Goal: Task Accomplishment & Management: Use online tool/utility

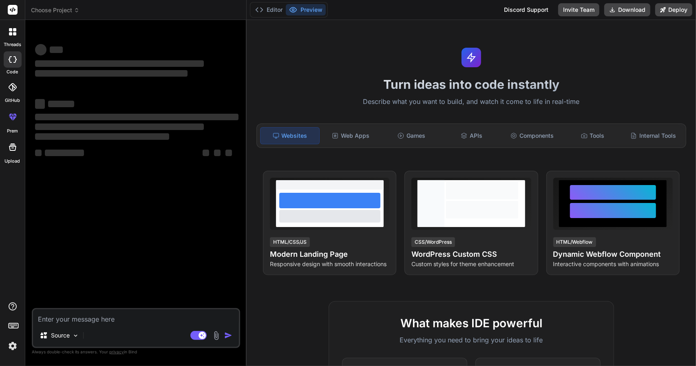
click at [12, 31] on icon at bounding box center [12, 31] width 7 height 7
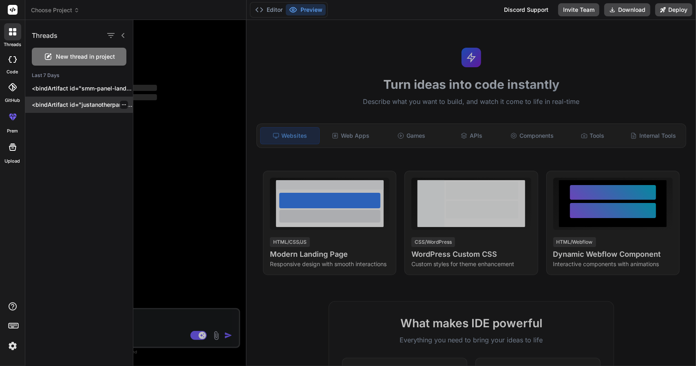
click at [75, 109] on div "<bindArtifact id="justanotherpanel-clone" title="JustAnotherPanel Landing Page …" at bounding box center [79, 105] width 108 height 16
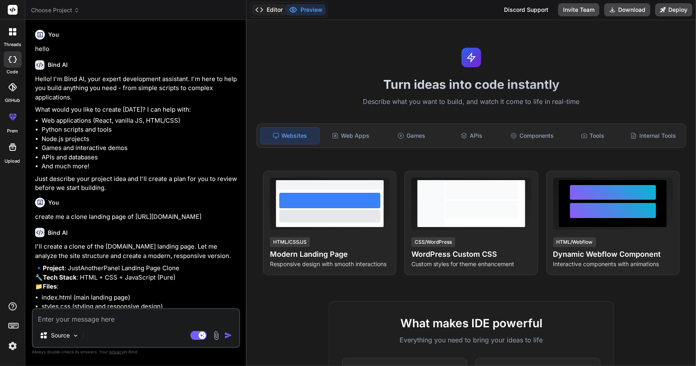
click at [270, 8] on button "Editor" at bounding box center [269, 9] width 34 height 11
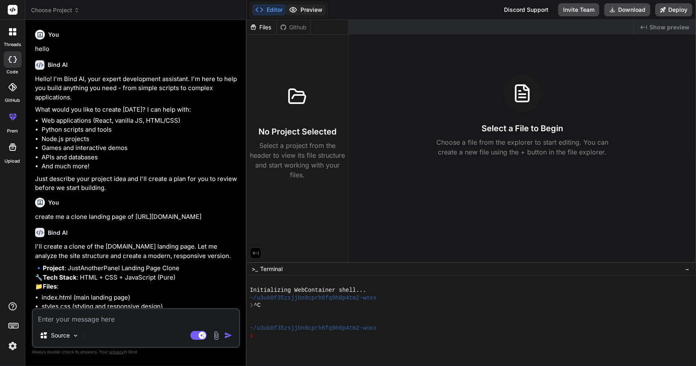
click at [298, 11] on button "Preview" at bounding box center [306, 9] width 40 height 11
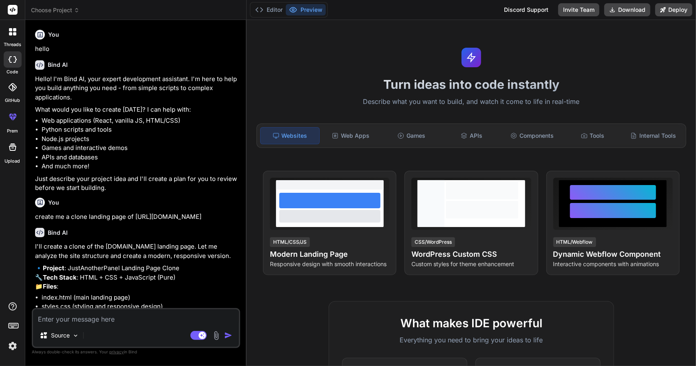
click at [11, 38] on div at bounding box center [12, 31] width 17 height 17
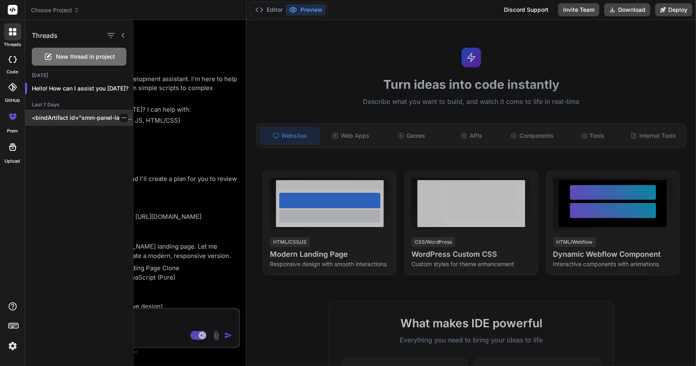
click at [66, 110] on div "<bindArtifact id="smm-panel-landing" title="SMM Panel Landing Page"> <bindActio…" at bounding box center [79, 118] width 108 height 16
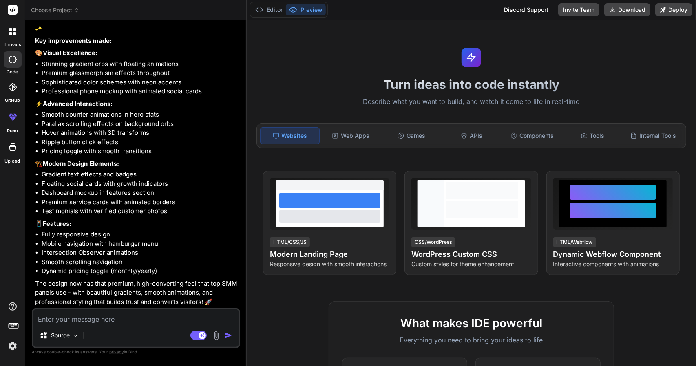
scroll to position [540, 0]
click at [62, 333] on p "Source" at bounding box center [60, 336] width 19 height 8
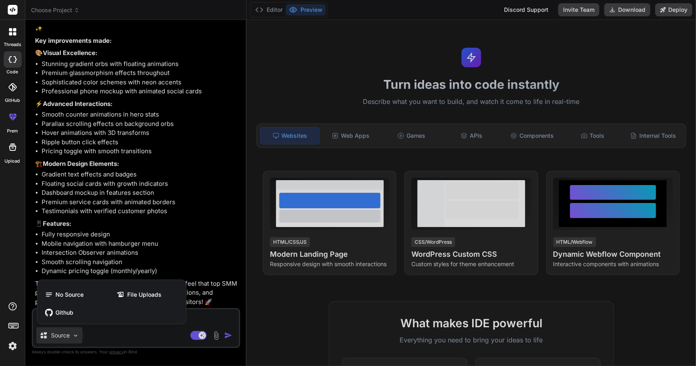
click at [62, 333] on div at bounding box center [348, 183] width 696 height 366
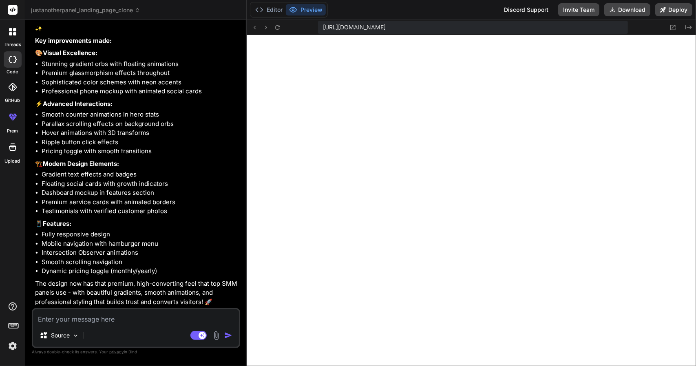
scroll to position [312, 0]
click at [99, 319] on textarea at bounding box center [136, 317] width 206 height 15
click at [73, 341] on div "Source" at bounding box center [59, 336] width 46 height 16
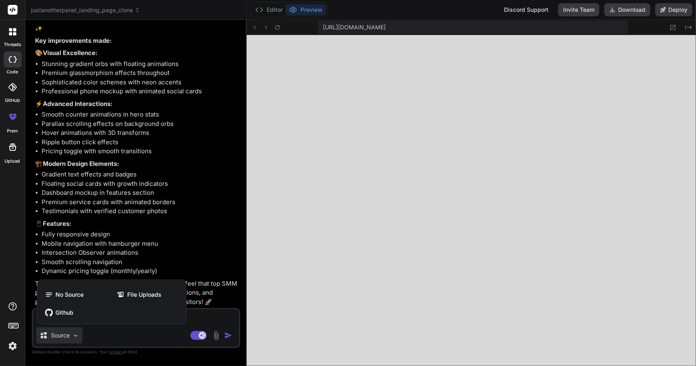
click at [100, 333] on div at bounding box center [348, 183] width 696 height 366
type textarea "x"
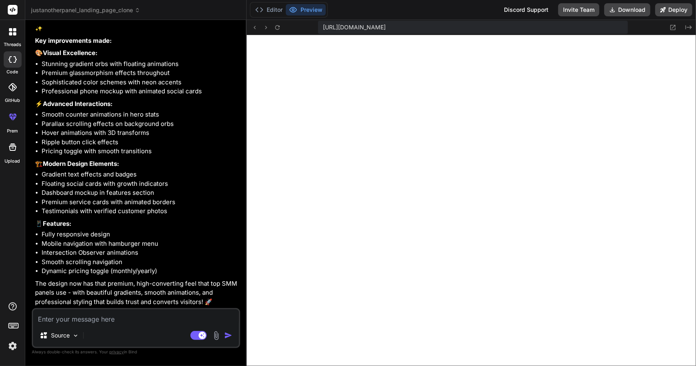
click at [118, 321] on textarea at bounding box center [136, 317] width 206 height 15
type textarea "m"
type textarea "x"
type textarea "mo"
type textarea "x"
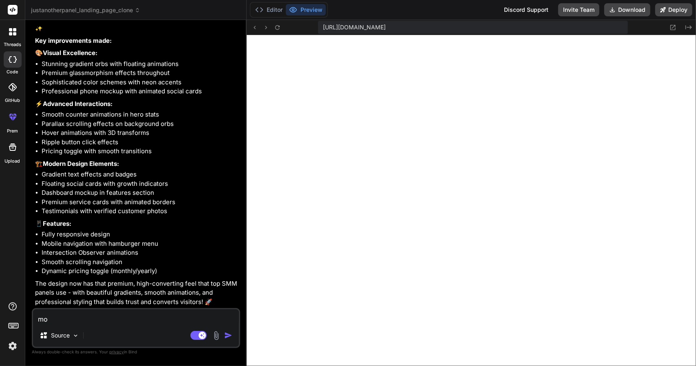
type textarea "mor"
type textarea "x"
type textarea "more"
type textarea "x"
type textarea "more"
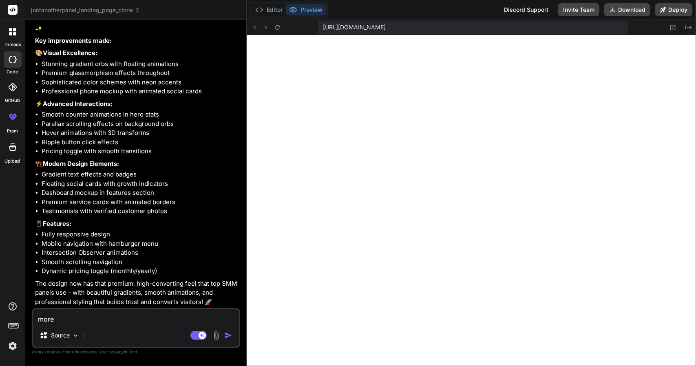
type textarea "x"
type textarea "more c"
type textarea "x"
type textarea "more co"
type textarea "x"
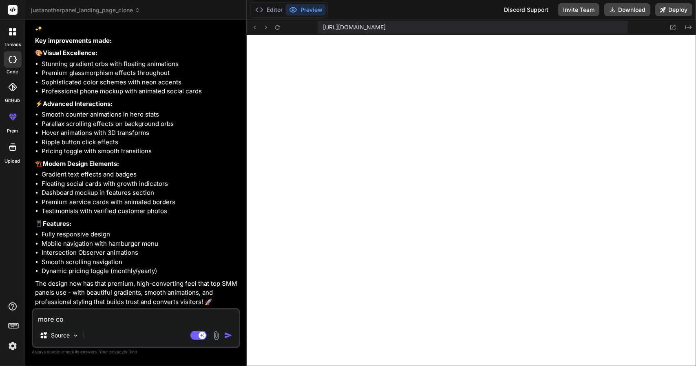
type textarea "more com"
type textarea "x"
type textarea "more comp"
type textarea "x"
type textarea "more compl"
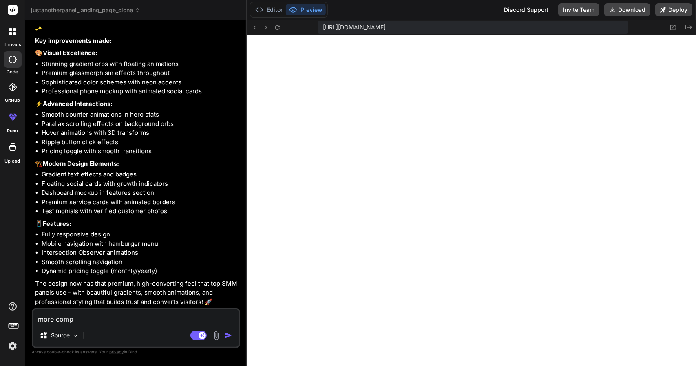
type textarea "x"
type textarea "more comple"
type textarea "x"
type textarea "more complex"
type textarea "x"
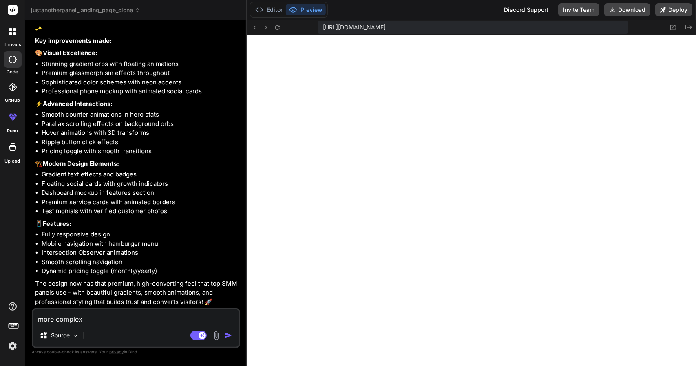
type textarea "more complex"
type textarea "x"
type textarea "more complex d"
type textarea "x"
type textarea "more complex de"
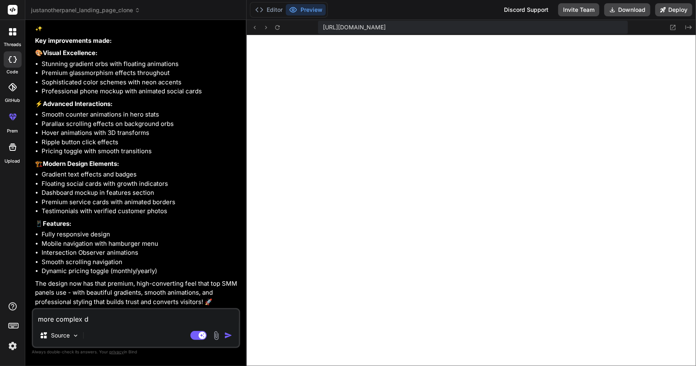
type textarea "x"
type textarea "more complex des"
type textarea "x"
type textarea "more complex desi"
type textarea "x"
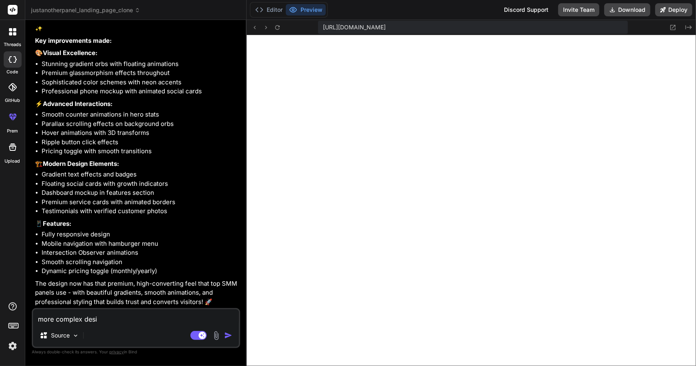
type textarea "more complex desig"
type textarea "x"
type textarea "more complex design"
type textarea "x"
type textarea "more complex design!"
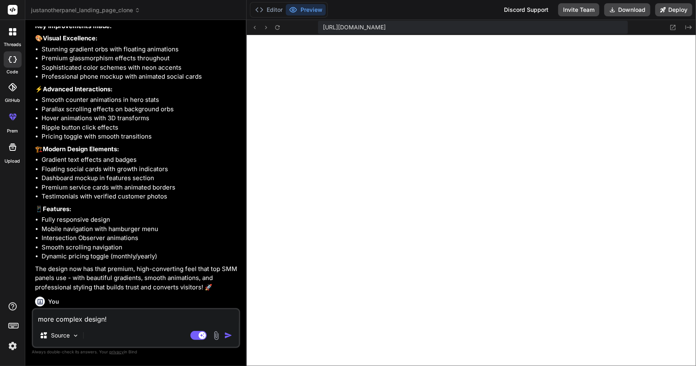
type textarea "x"
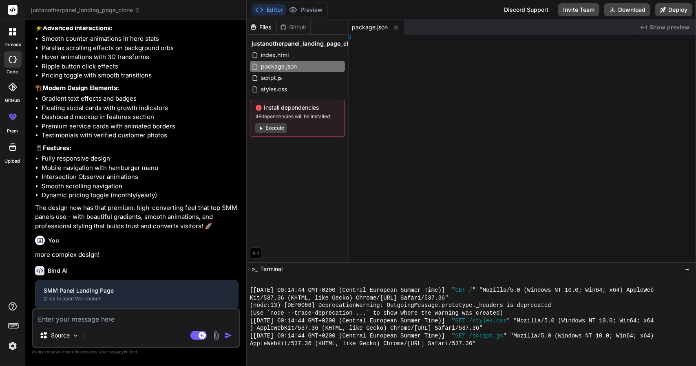
scroll to position [625, 0]
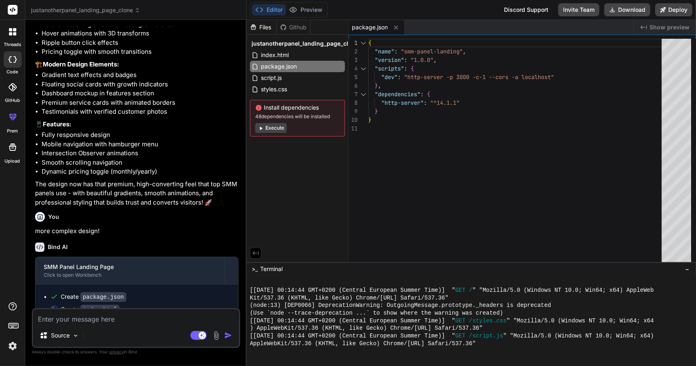
click at [278, 129] on button "Execute" at bounding box center [270, 128] width 31 height 10
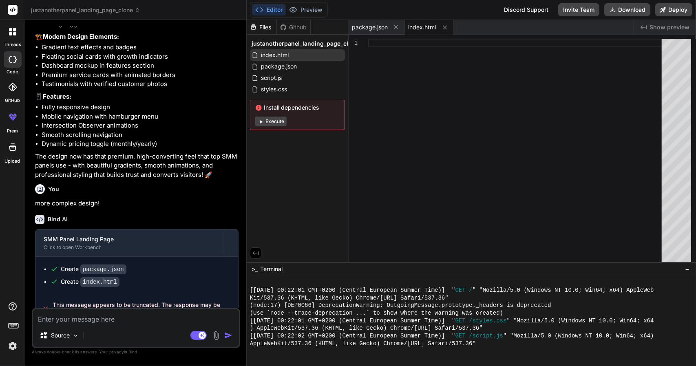
scroll to position [655, 0]
click at [278, 128] on div "Install dependencies Execute" at bounding box center [297, 115] width 95 height 30
click at [277, 124] on button "Execute" at bounding box center [270, 122] width 31 height 10
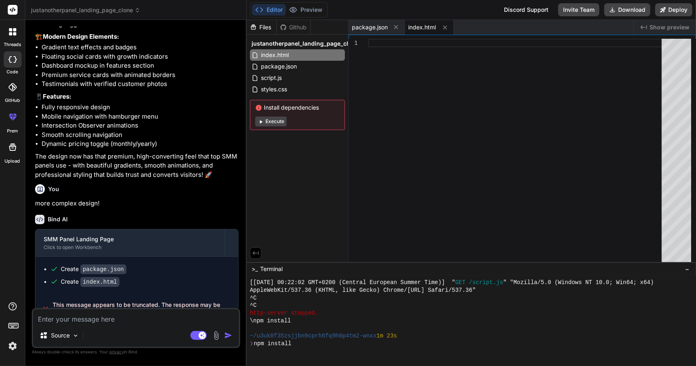
click at [278, 118] on button "Execute" at bounding box center [270, 122] width 31 height 10
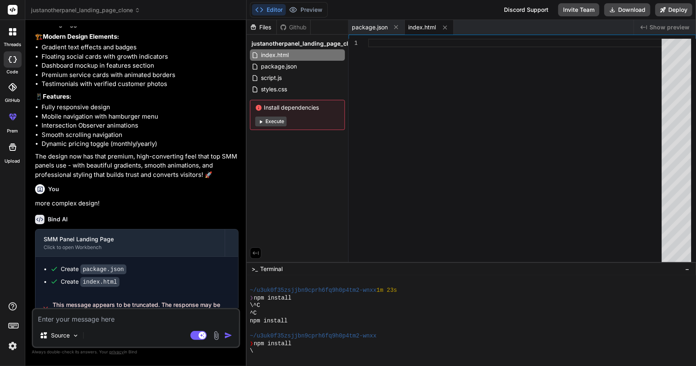
click at [278, 119] on button "Execute" at bounding box center [270, 122] width 31 height 10
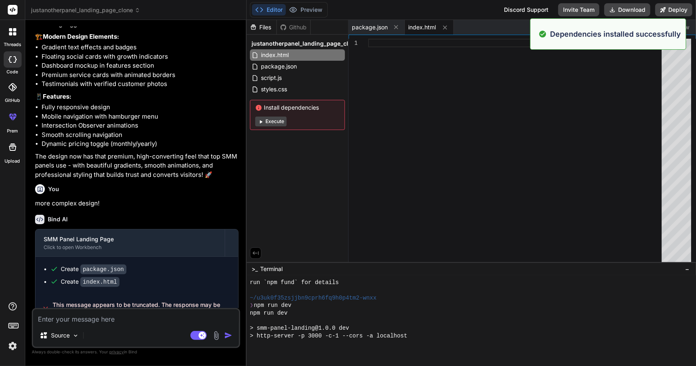
type textarea "x"
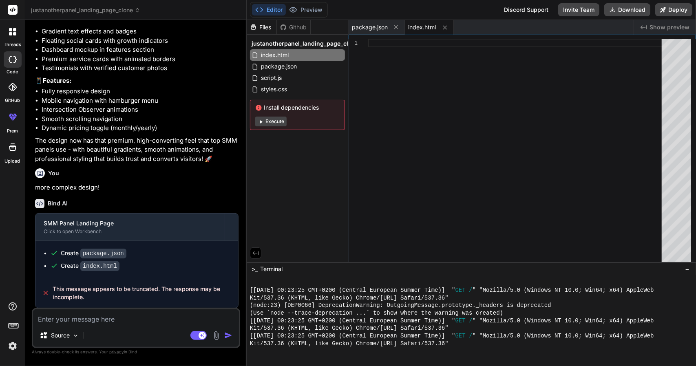
scroll to position [682, 0]
click at [63, 291] on span "This message appears to be truncated. The response may be incomplete." at bounding box center [142, 293] width 179 height 16
click at [310, 8] on button "Preview" at bounding box center [306, 9] width 40 height 11
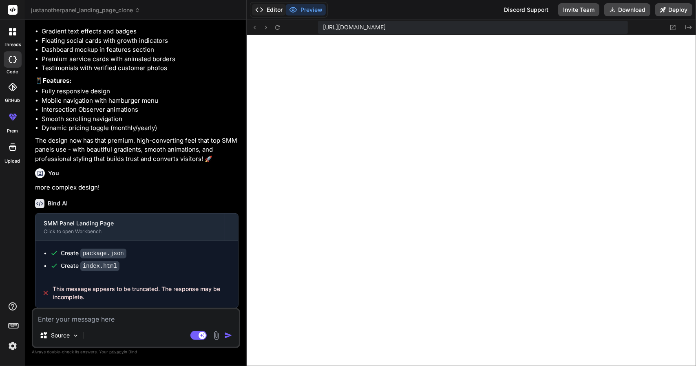
click at [272, 9] on button "Editor" at bounding box center [269, 9] width 34 height 11
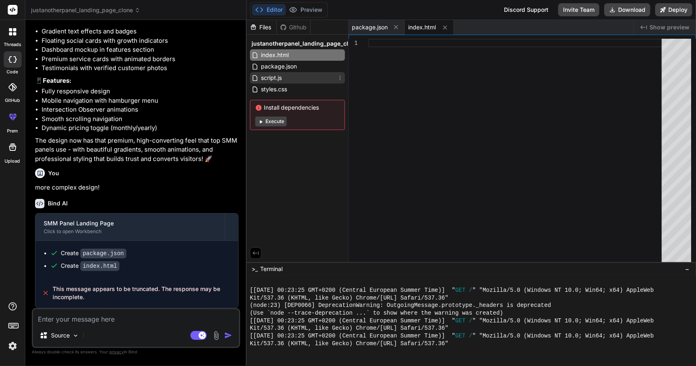
click at [298, 72] on div "script.js" at bounding box center [297, 77] width 95 height 11
type textarea "`; document.head.appendChild(style);"
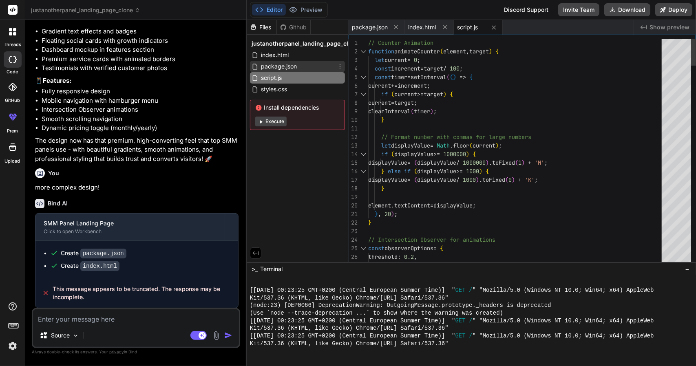
click at [297, 68] on span "package.json" at bounding box center [279, 67] width 38 height 10
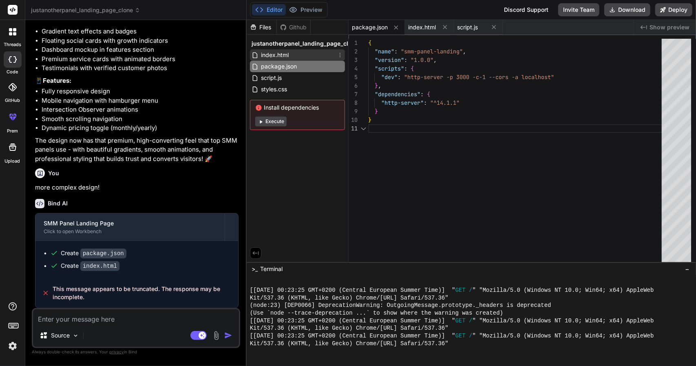
click at [291, 57] on div "index.html" at bounding box center [297, 54] width 95 height 11
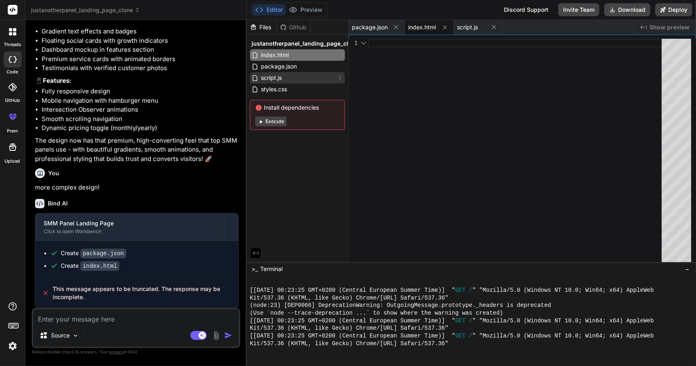
click at [290, 73] on div "script.js" at bounding box center [297, 77] width 95 height 11
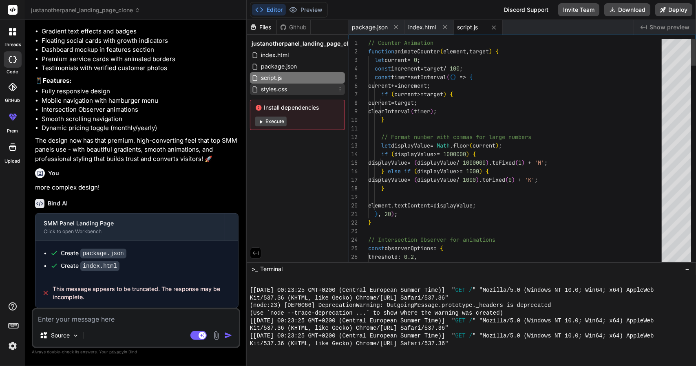
click at [289, 86] on div "styles.css" at bounding box center [297, 89] width 95 height 11
type textarea ".service-card, .pricing-card, .testimonial-card { padding: 1.5rem; } }"
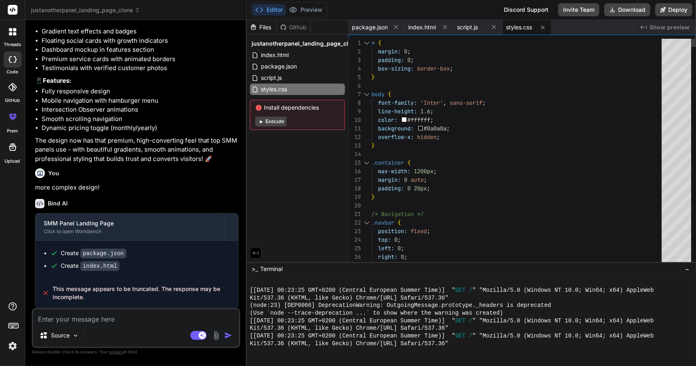
click at [273, 125] on button "Execute" at bounding box center [270, 122] width 31 height 10
type textarea "x"
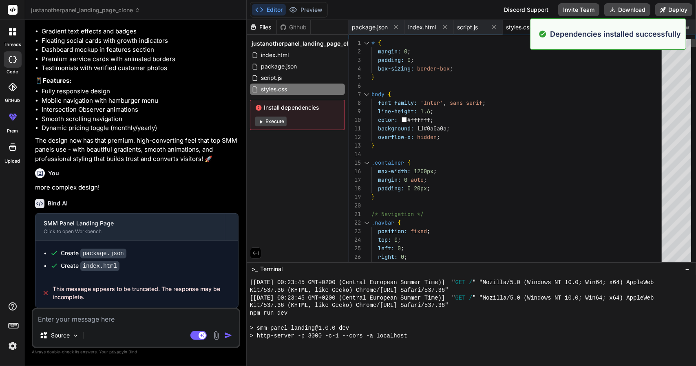
scroll to position [1652, 0]
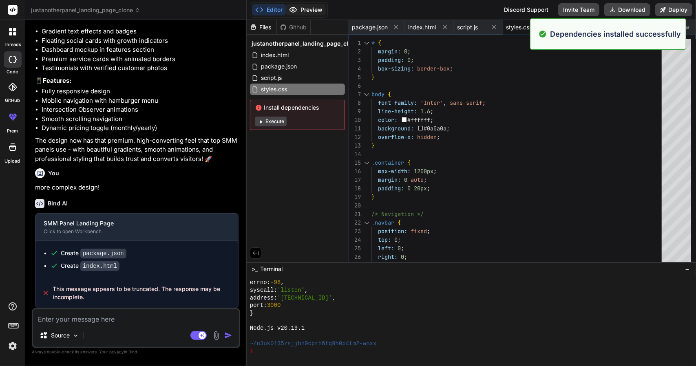
click at [306, 4] on div "Editor Preview" at bounding box center [289, 10] width 78 height 16
click at [307, 5] on button "Preview" at bounding box center [306, 9] width 40 height 11
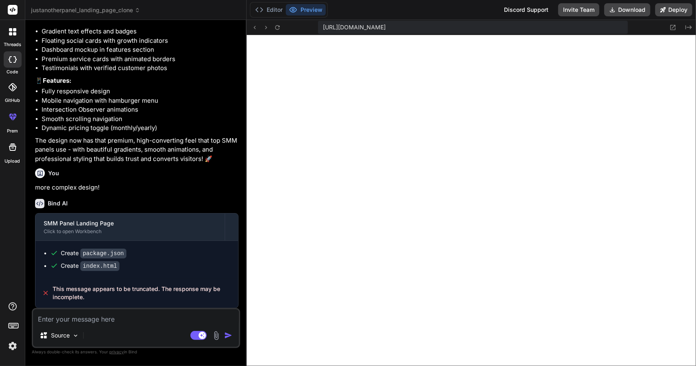
scroll to position [251, 0]
drag, startPoint x: 596, startPoint y: 28, endPoint x: 546, endPoint y: 28, distance: 50.6
click at [546, 28] on div "[URL][DOMAIN_NAME]" at bounding box center [473, 27] width 310 height 13
click at [386, 27] on span "[URL][DOMAIN_NAME]" at bounding box center [354, 27] width 63 height 8
drag, startPoint x: 539, startPoint y: 27, endPoint x: 596, endPoint y: 27, distance: 56.3
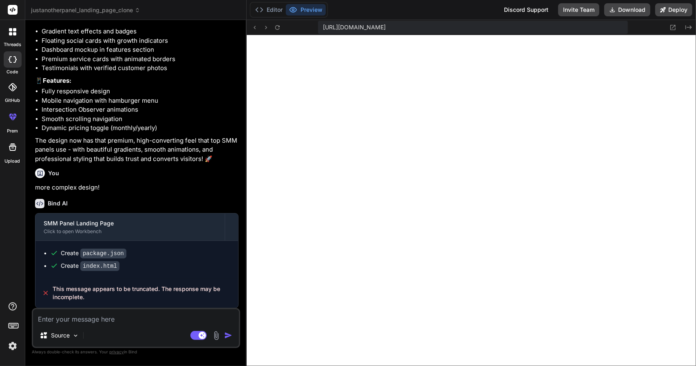
click at [596, 27] on div "[URL][DOMAIN_NAME]" at bounding box center [473, 27] width 310 height 13
copy span "webcontainer-api.io"
click at [208, 131] on li "Dynamic pricing toggle (monthly/yearly)" at bounding box center [140, 128] width 197 height 9
click at [678, 9] on button "Deploy" at bounding box center [674, 9] width 37 height 13
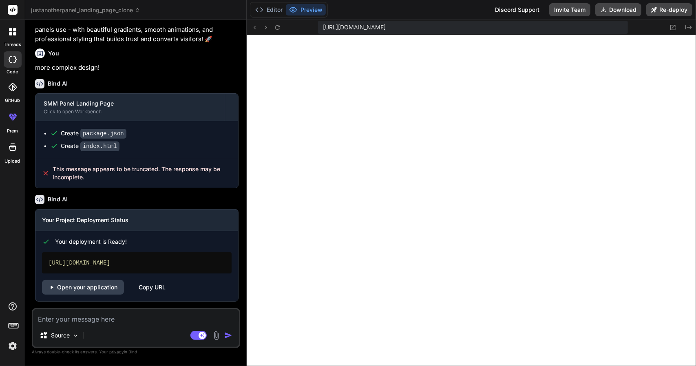
scroll to position [802, 0]
click at [112, 265] on div "https://justanotherpanellandingpageclone.vercel.app" at bounding box center [137, 263] width 190 height 21
click at [106, 286] on link "Open your application" at bounding box center [83, 287] width 82 height 15
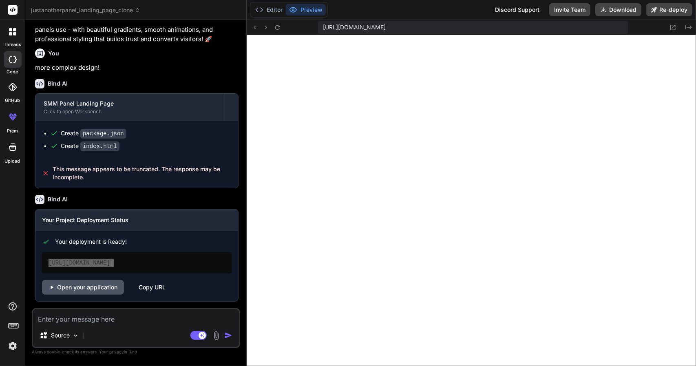
type textarea "x"
